Goal: Transaction & Acquisition: Subscribe to service/newsletter

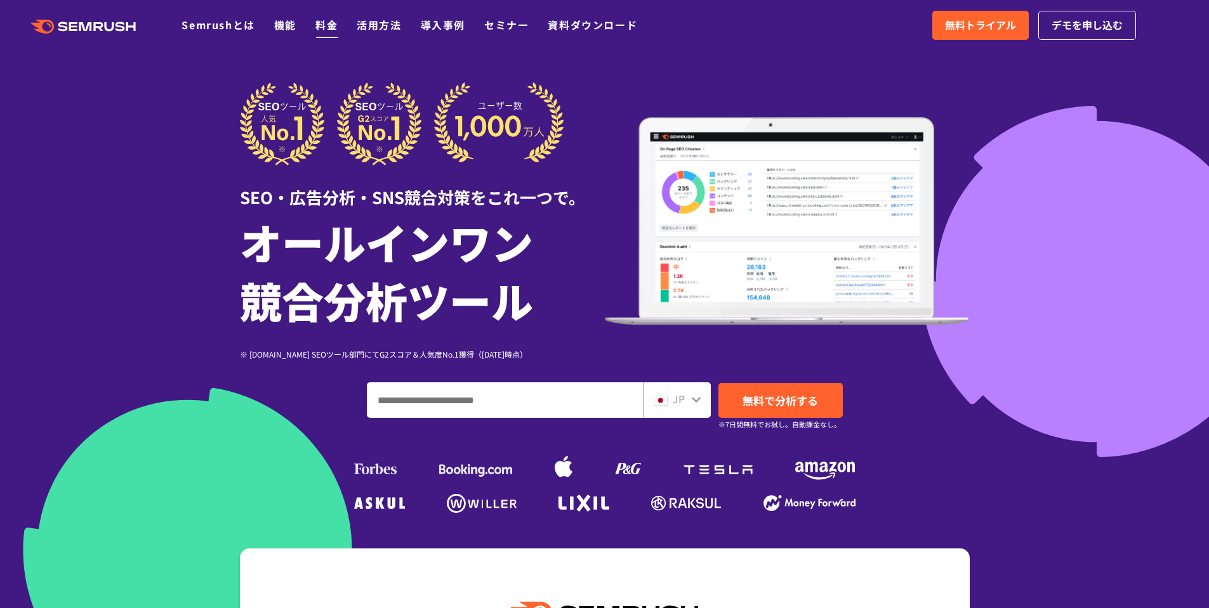
click at [335, 23] on link "料金" at bounding box center [326, 24] width 22 height 15
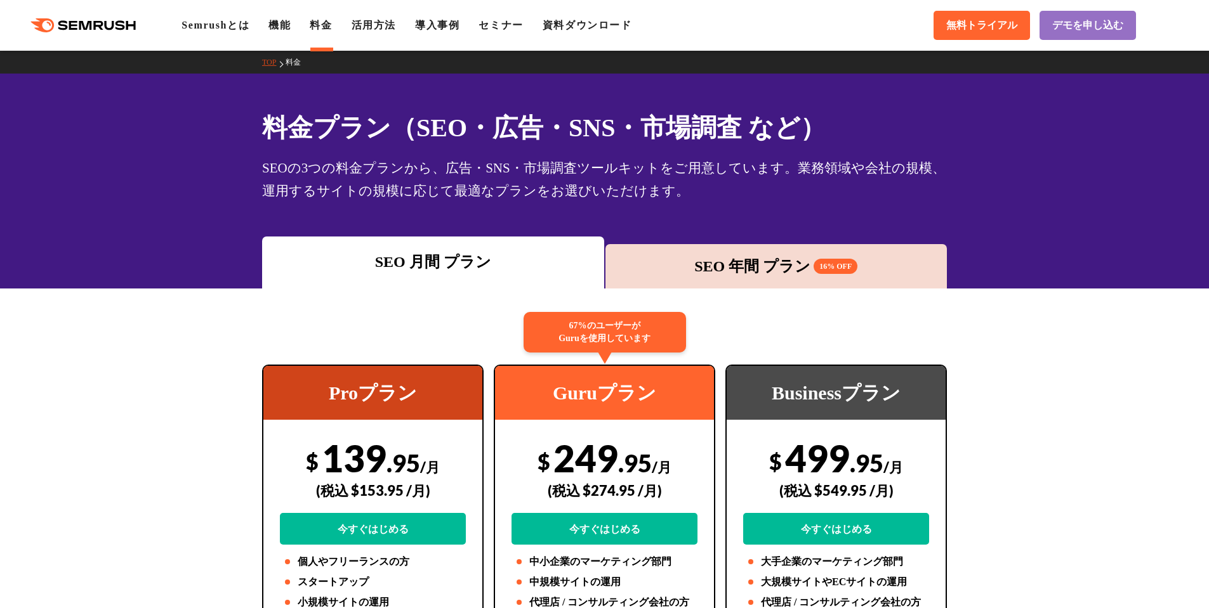
click at [734, 272] on div "SEO 年間 プラン 16% OFF" at bounding box center [776, 266] width 329 height 23
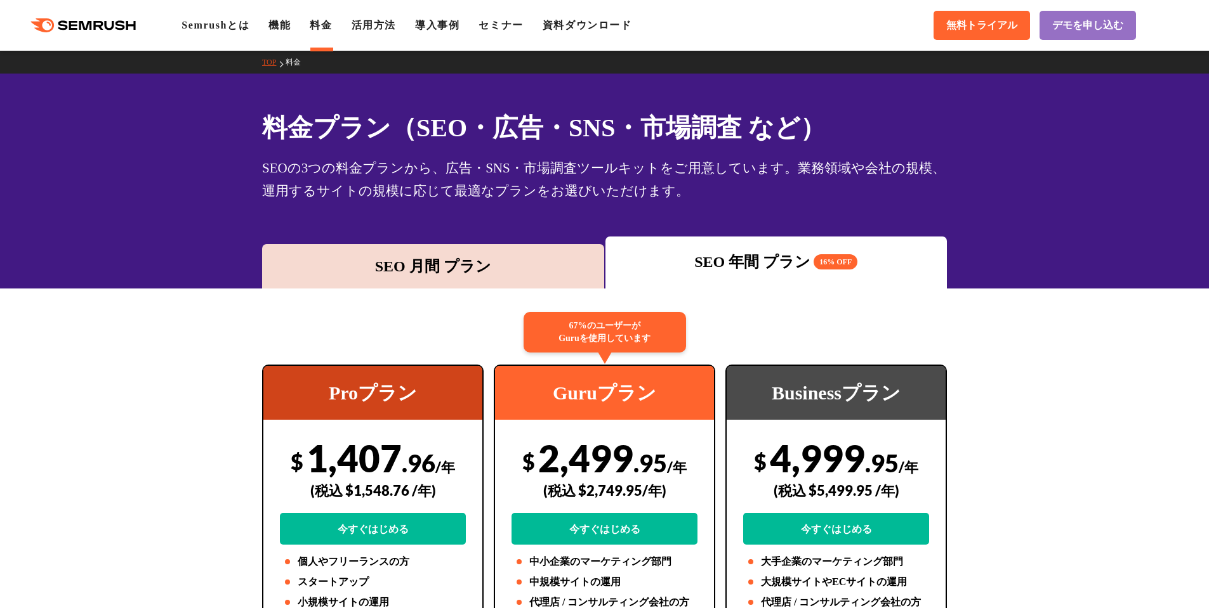
scroll to position [63, 0]
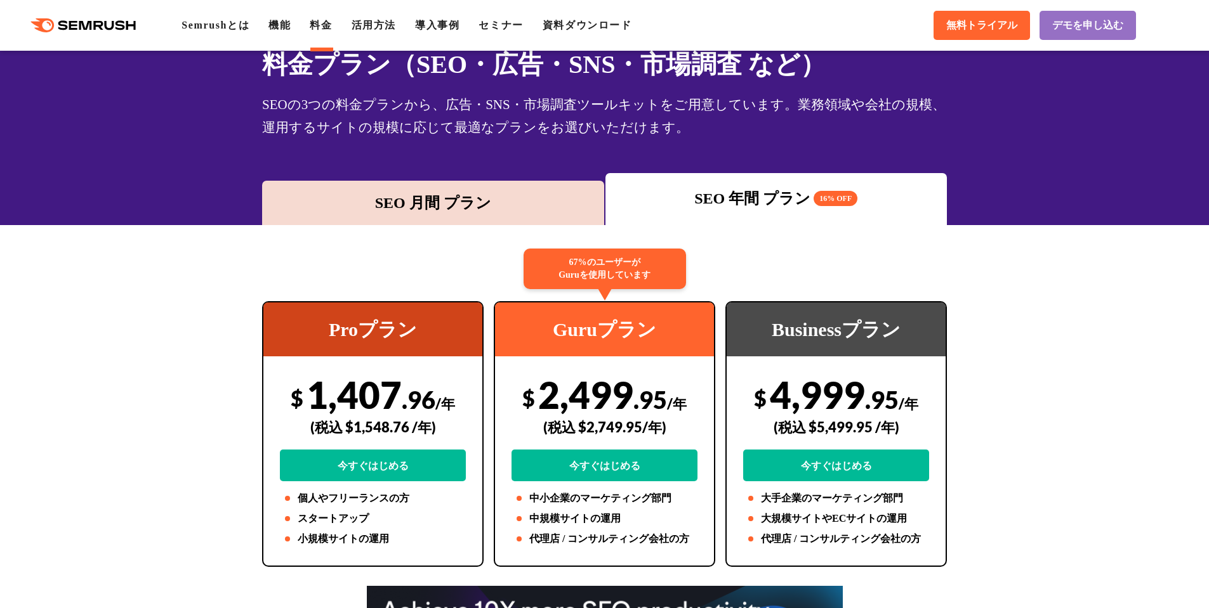
click at [506, 202] on div "SEO 月間 プラン" at bounding box center [432, 203] width 329 height 23
